Goal: Task Accomplishment & Management: Use online tool/utility

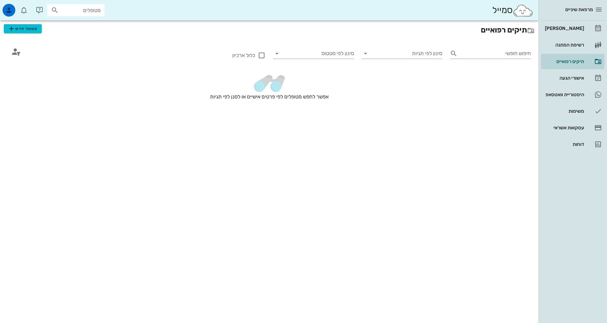
click at [99, 9] on input "מטופלים" at bounding box center [80, 10] width 41 height 8
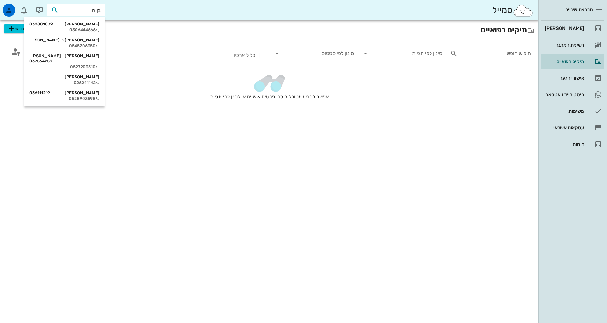
type input "[PERSON_NAME]"
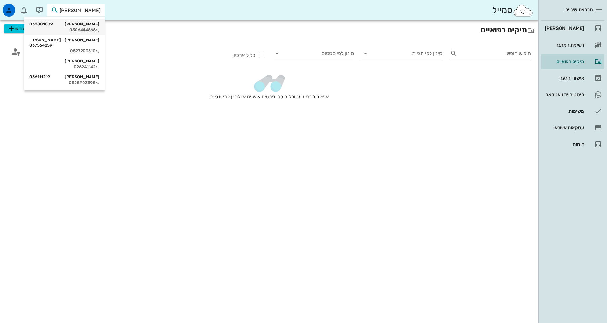
click at [86, 30] on div "0506444666" at bounding box center [64, 29] width 70 height 5
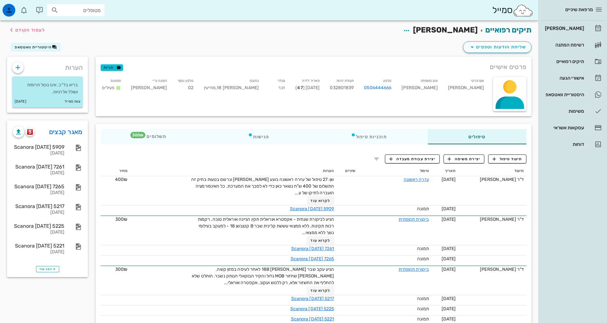
click at [84, 11] on input "מטופלים" at bounding box center [80, 10] width 41 height 8
type input "[PERSON_NAME]"
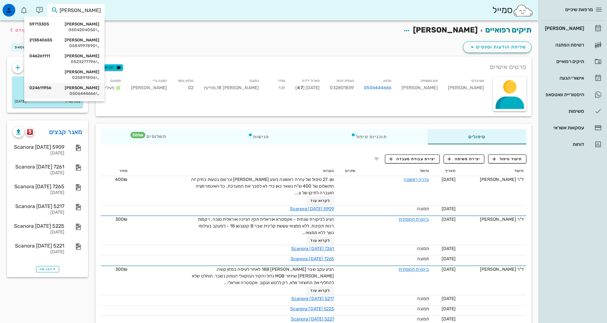
click at [91, 88] on div "[PERSON_NAME] 024611956" at bounding box center [64, 87] width 70 height 5
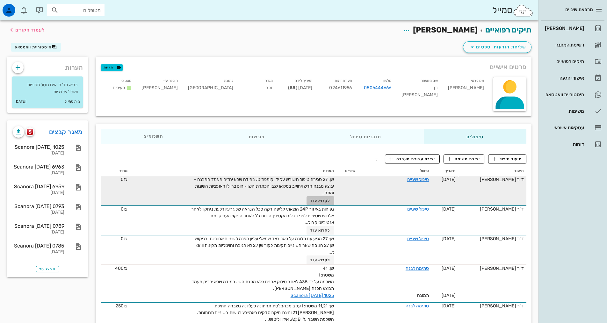
click at [322, 201] on span "לקרוא עוד" at bounding box center [321, 201] width 20 height 4
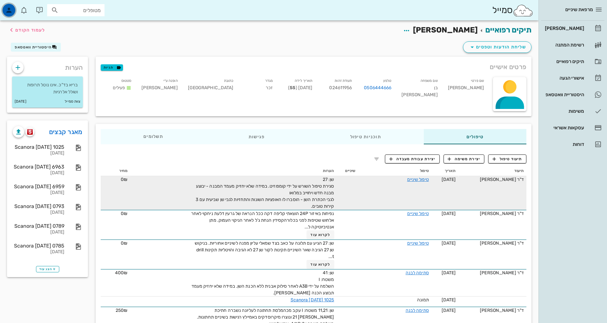
click at [12, 10] on icon "button" at bounding box center [9, 10] width 8 height 8
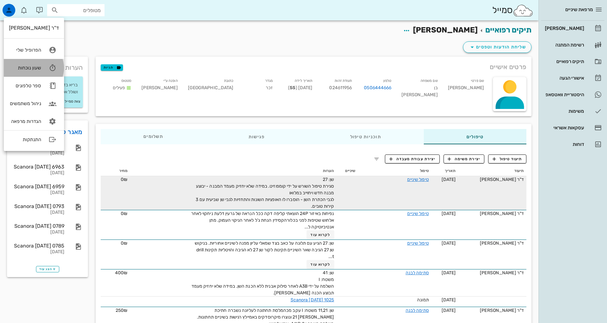
click at [33, 70] on div "שעון נוכחות" at bounding box center [25, 68] width 32 height 6
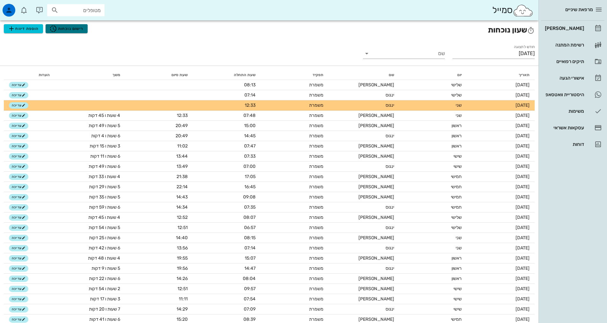
click at [67, 30] on span "רישום נוכחות" at bounding box center [66, 29] width 34 height 8
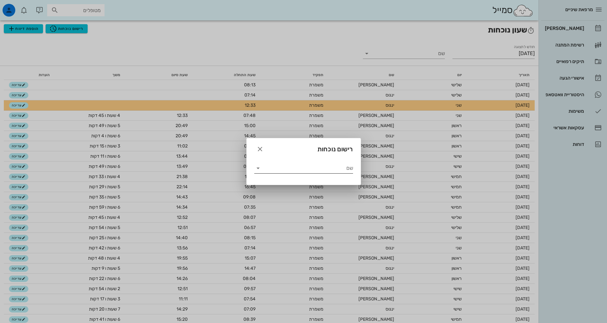
click at [308, 168] on input "שם" at bounding box center [308, 168] width 90 height 10
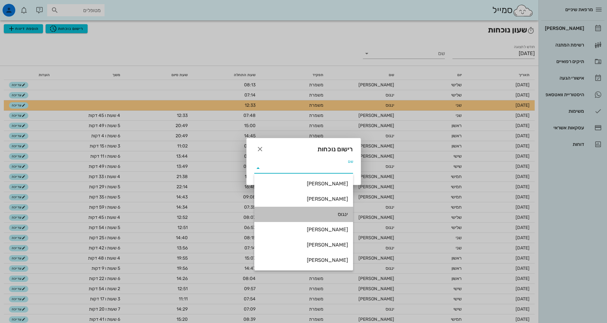
click at [336, 217] on div "ינגוס" at bounding box center [304, 214] width 89 height 6
type input "ינגוס"
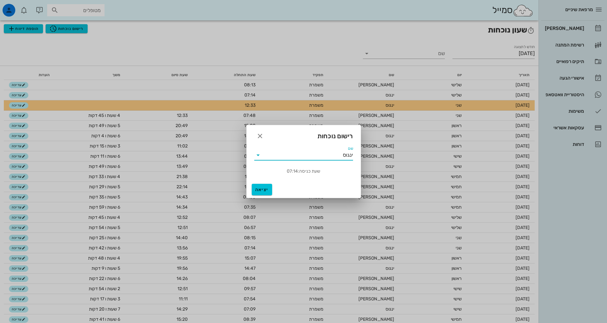
click at [278, 158] on input "ינגוס" at bounding box center [308, 155] width 90 height 10
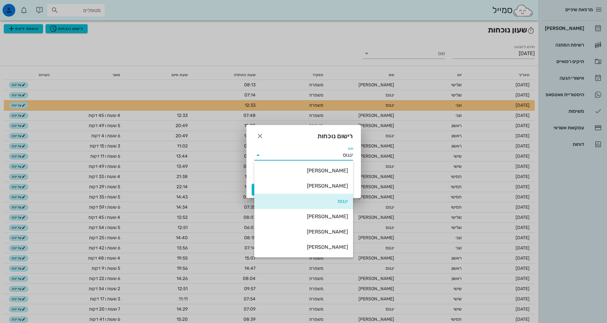
click at [319, 200] on div "ינגוס" at bounding box center [304, 201] width 89 height 6
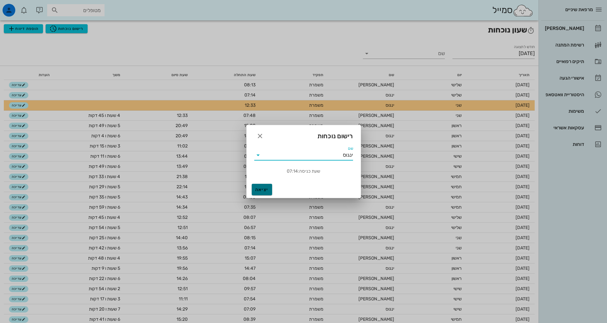
click at [261, 192] on span "יציאה" at bounding box center [261, 189] width 15 height 5
